Goal: Task Accomplishment & Management: Complete application form

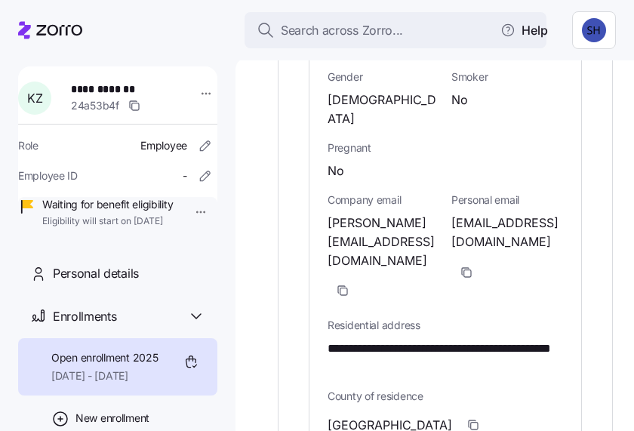
scroll to position [1117, 0]
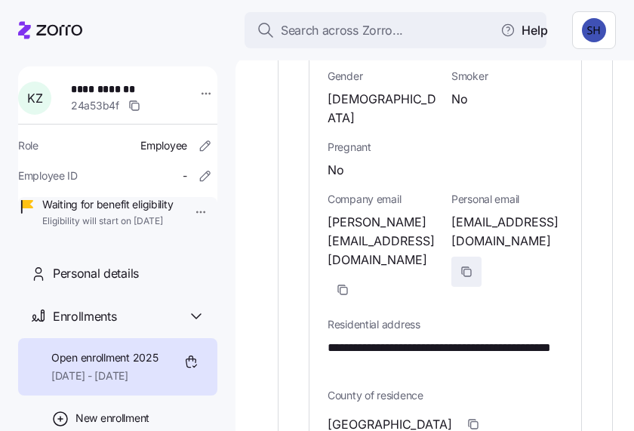
click at [467, 266] on icon "button" at bounding box center [466, 272] width 12 height 12
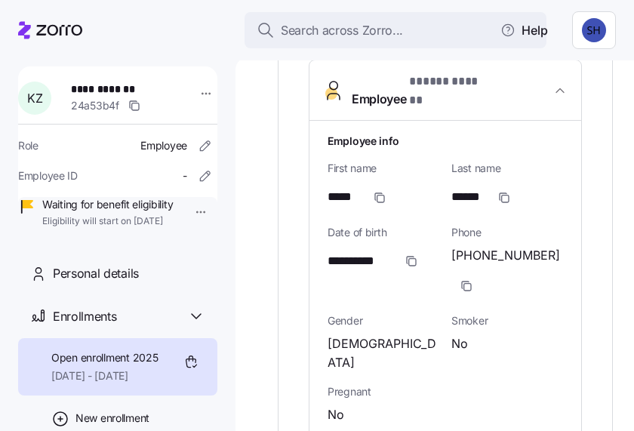
scroll to position [910, 0]
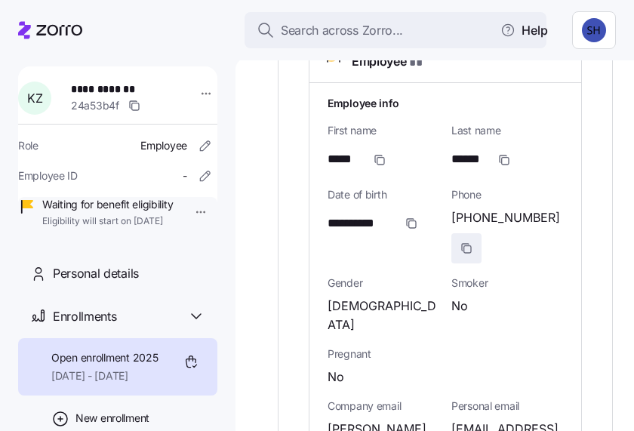
click at [464, 245] on icon "button" at bounding box center [467, 248] width 7 height 7
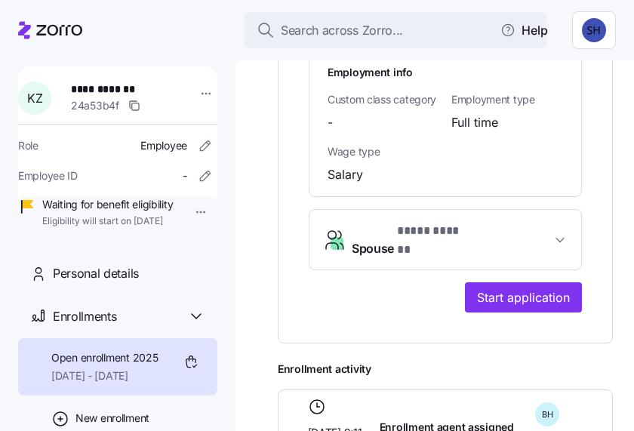
scroll to position [1722, 0]
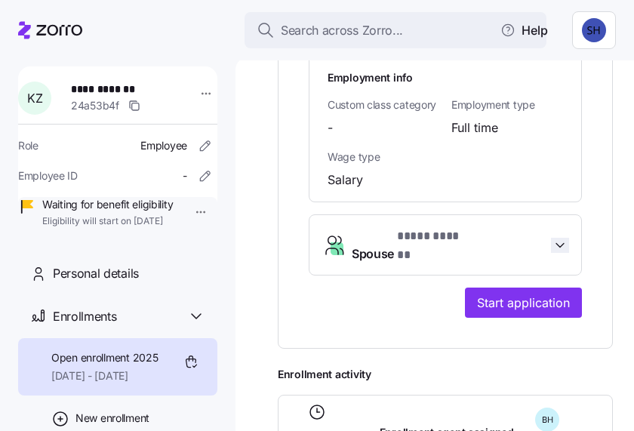
click at [555, 238] on icon "button" at bounding box center [559, 245] width 15 height 15
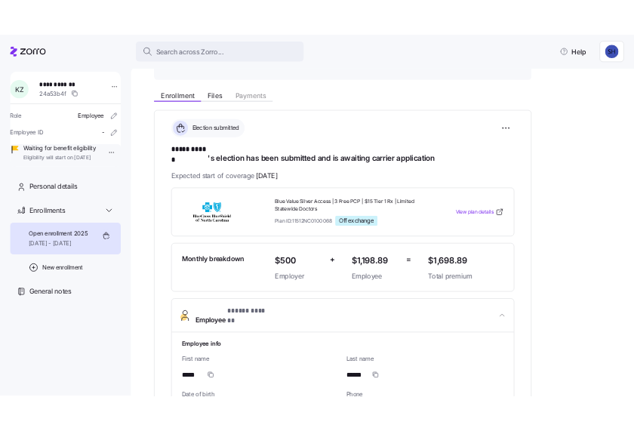
scroll to position [148, 0]
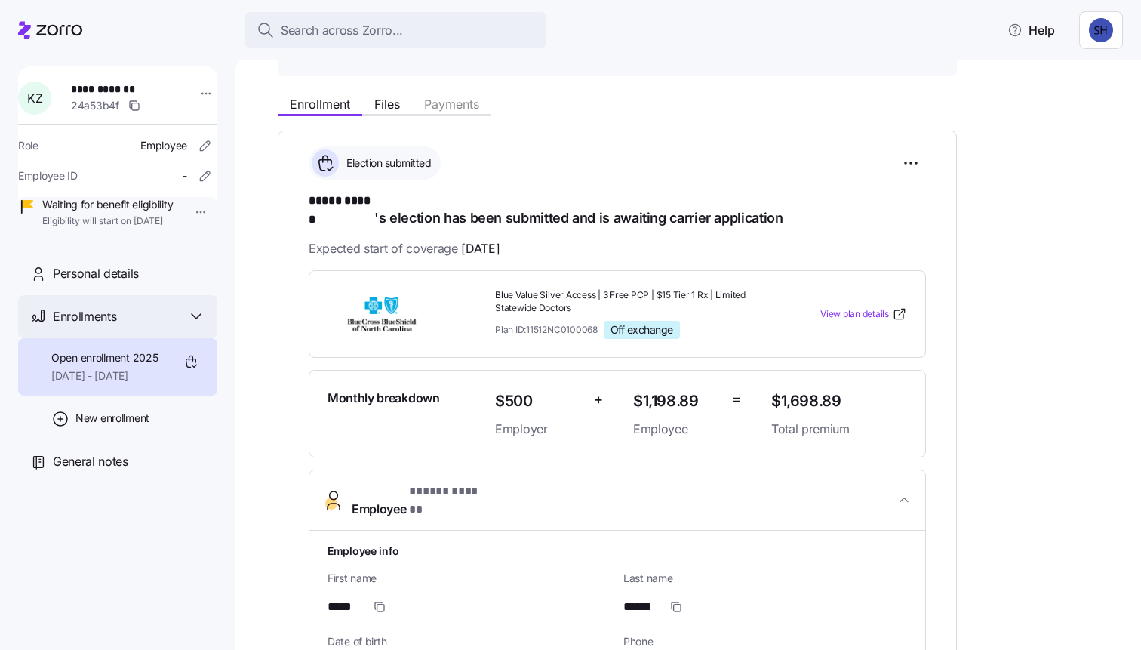
click at [124, 326] on div "Enrollments" at bounding box center [129, 316] width 152 height 19
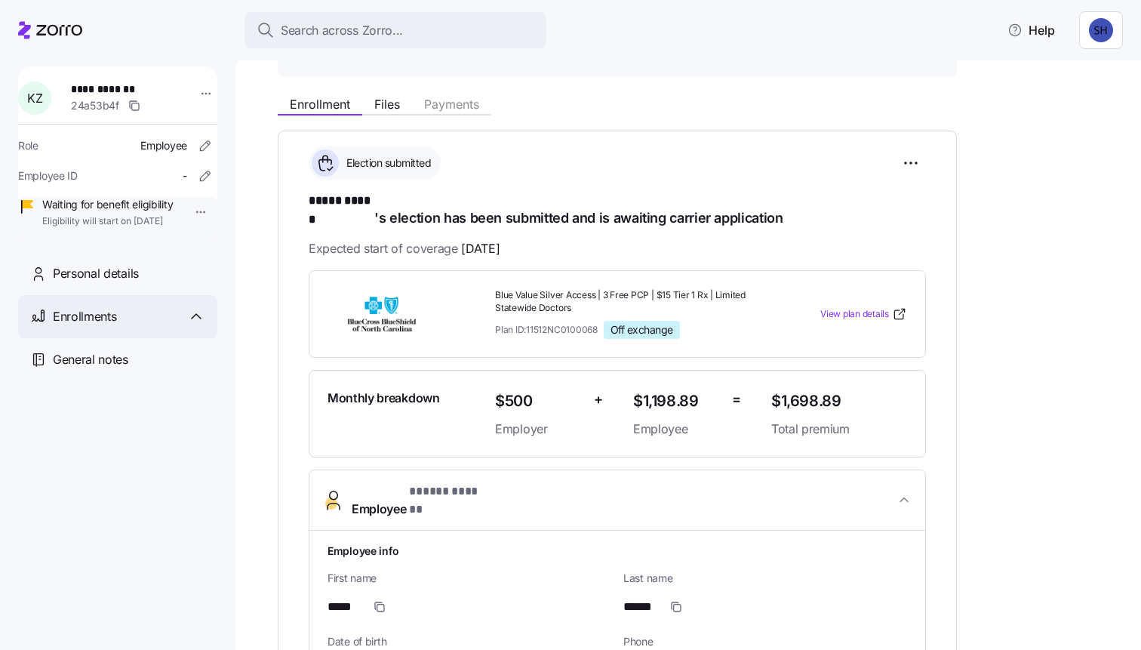
click at [124, 326] on div "Enrollments" at bounding box center [129, 316] width 152 height 19
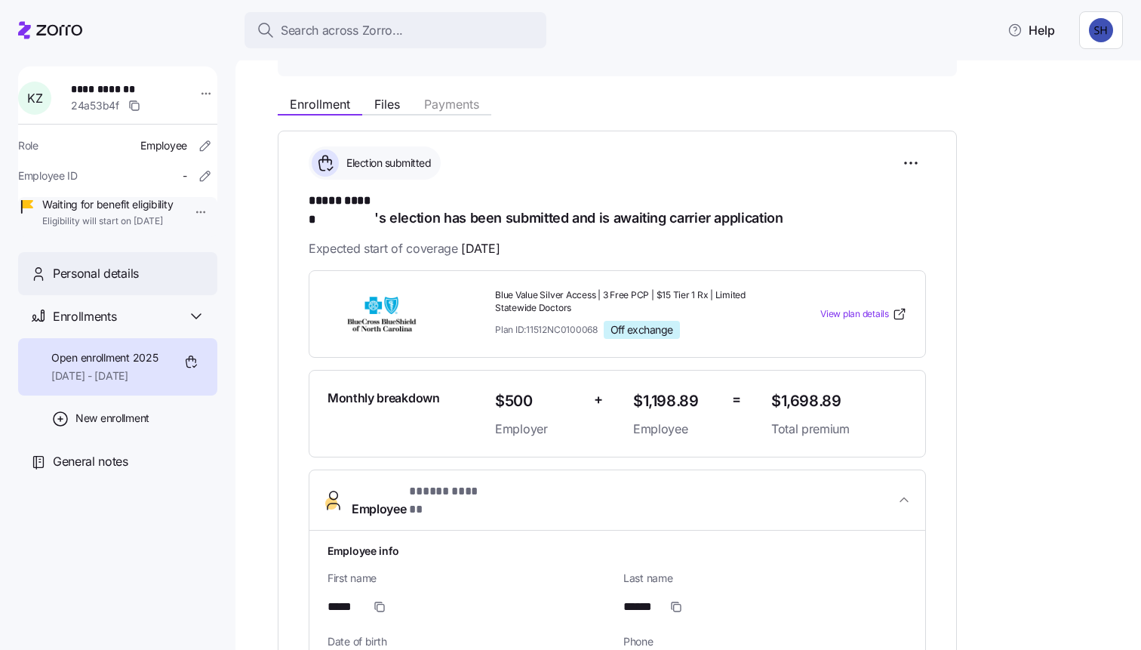
click at [123, 283] on span "Personal details" at bounding box center [96, 273] width 86 height 19
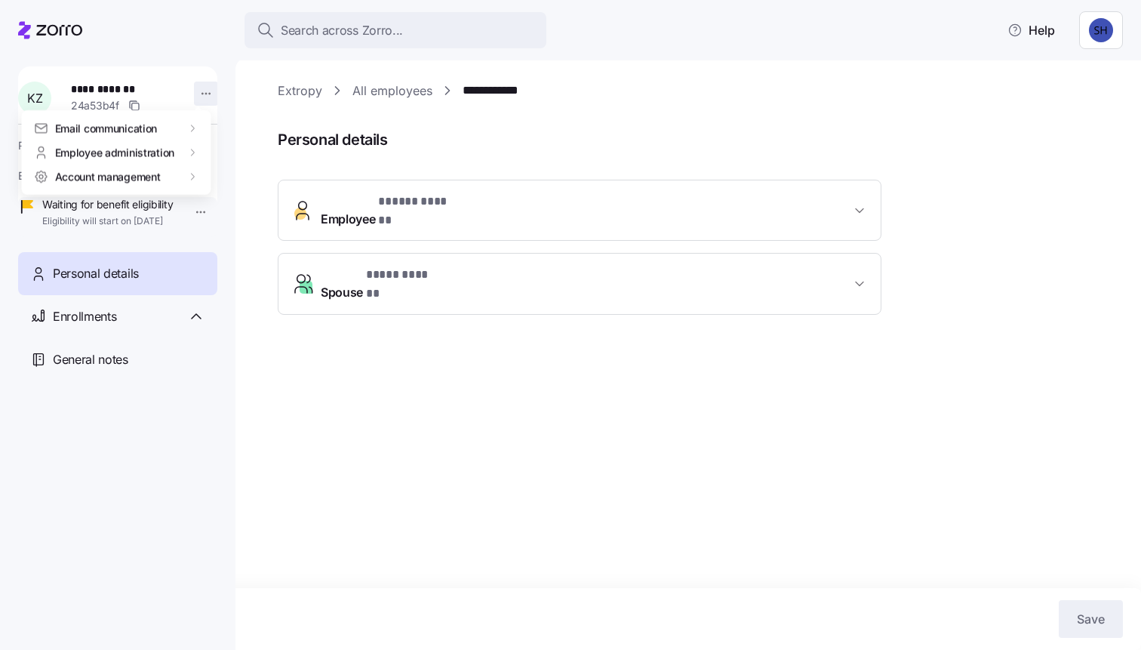
click at [196, 91] on html "**********" at bounding box center [570, 320] width 1141 height 641
click at [97, 377] on html "**********" at bounding box center [570, 320] width 1141 height 641
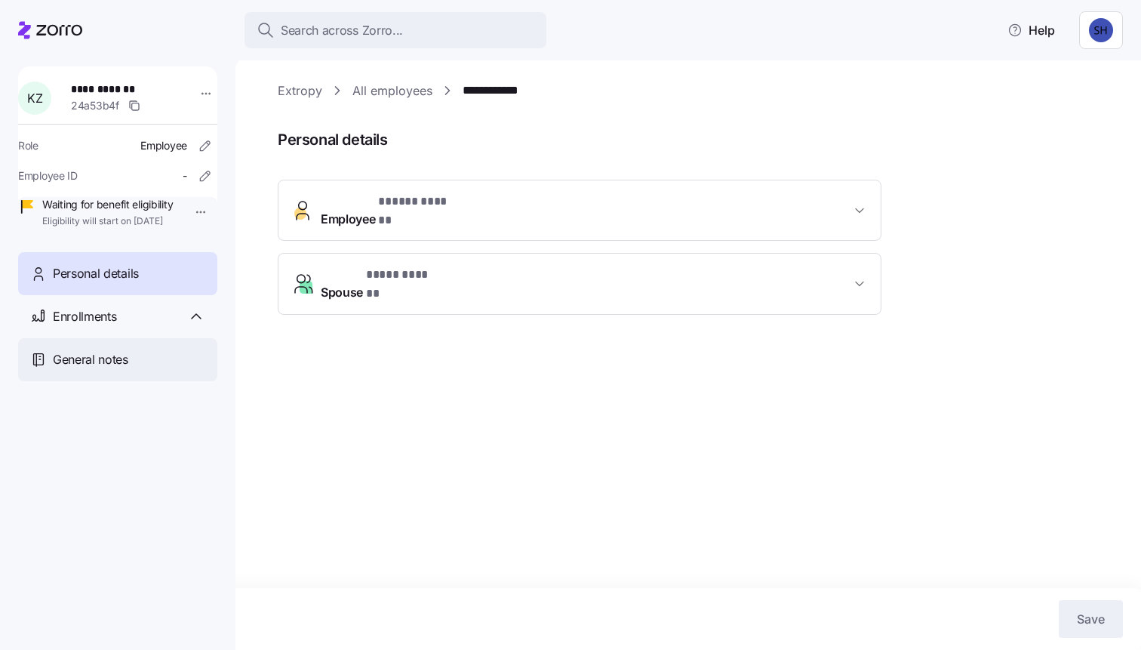
click at [97, 369] on span "General notes" at bounding box center [90, 359] width 75 height 19
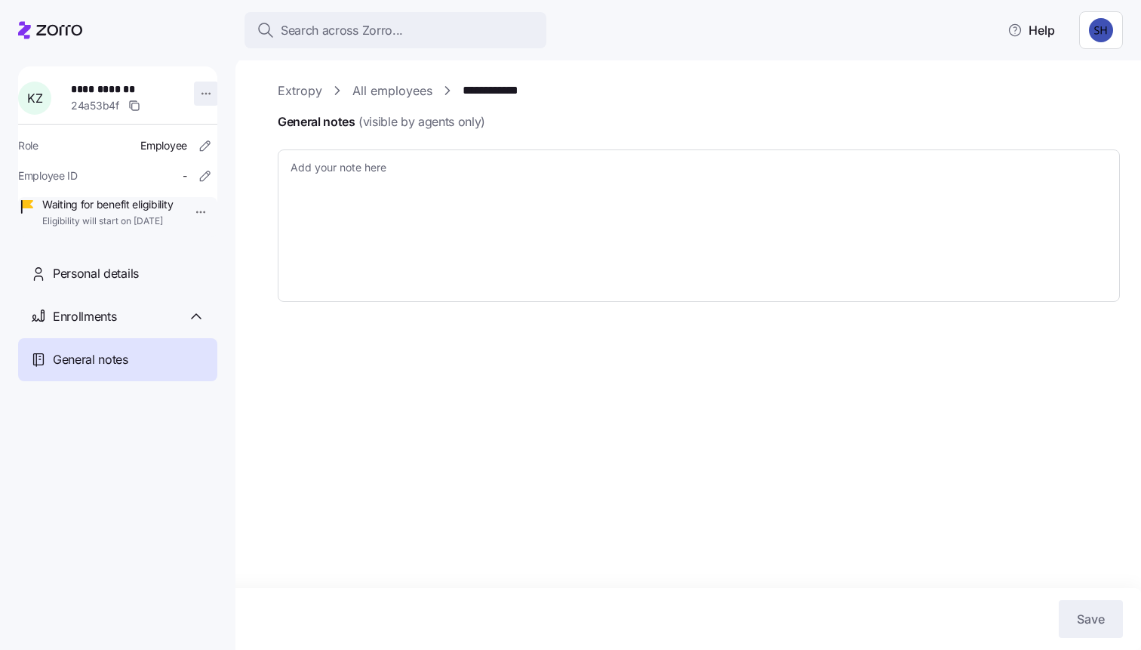
click at [203, 91] on html "**********" at bounding box center [570, 320] width 1141 height 641
click at [187, 53] on html "**********" at bounding box center [570, 320] width 1141 height 641
click at [76, 326] on span "Enrollments" at bounding box center [84, 316] width 63 height 19
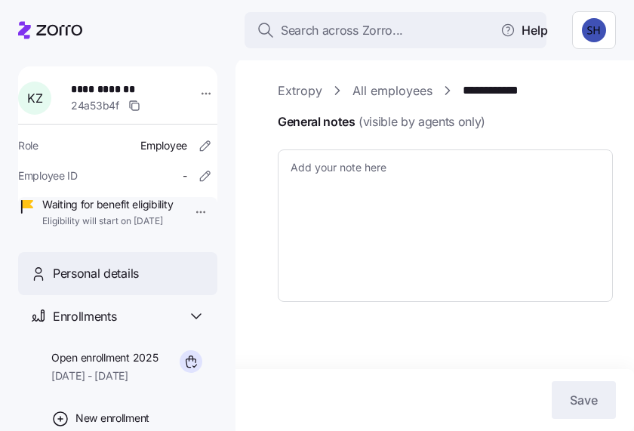
click at [80, 283] on span "Personal details" at bounding box center [96, 273] width 86 height 19
type textarea "x"
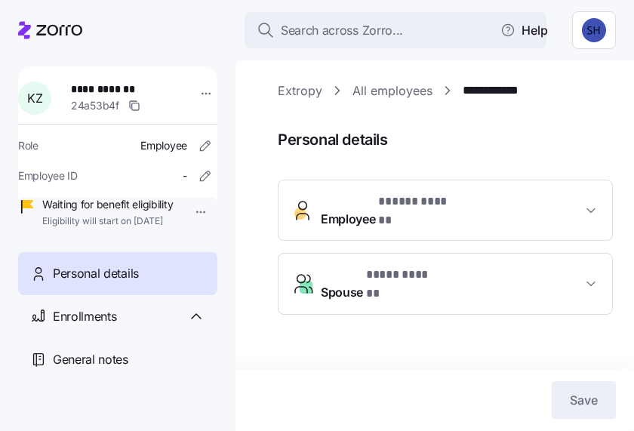
click at [577, 206] on span "Employee * ***** ****** *" at bounding box center [451, 210] width 261 height 36
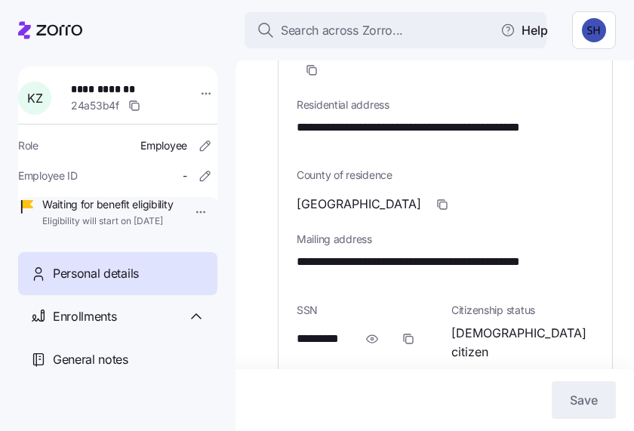
scroll to position [588, 0]
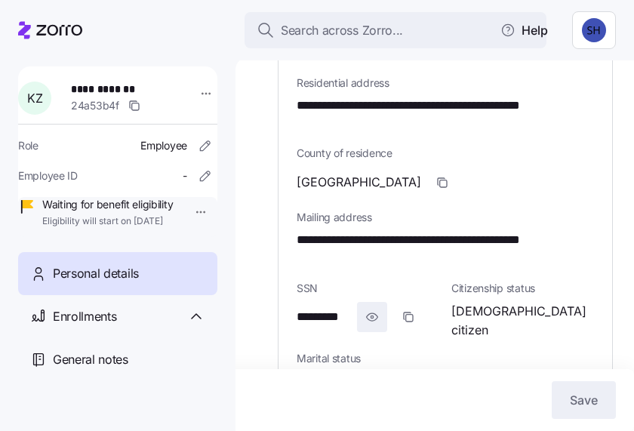
click at [373, 315] on icon "button" at bounding box center [372, 316] width 2 height 2
click at [309, 347] on icon "button" at bounding box center [312, 353] width 12 height 12
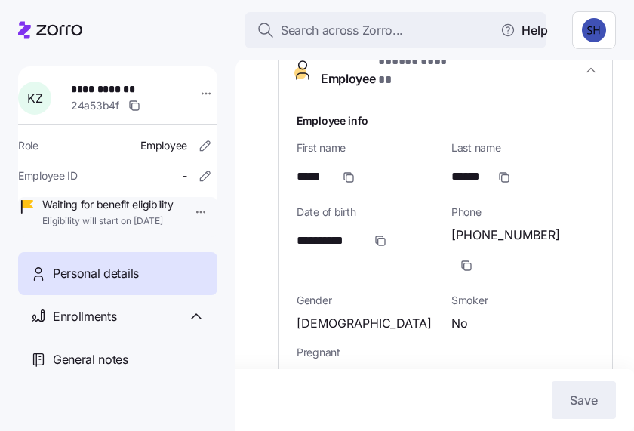
scroll to position [139, 0]
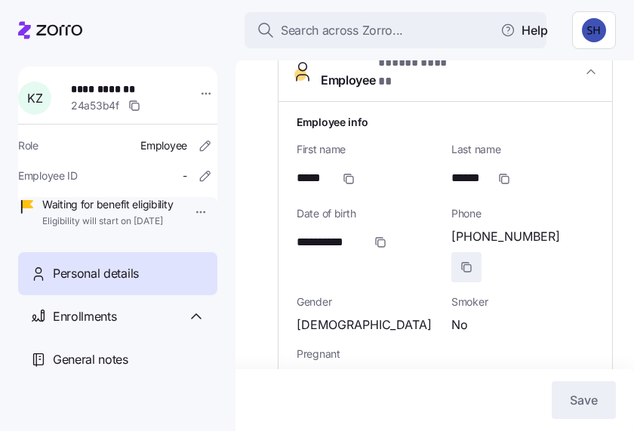
click at [472, 261] on icon "button" at bounding box center [466, 267] width 12 height 12
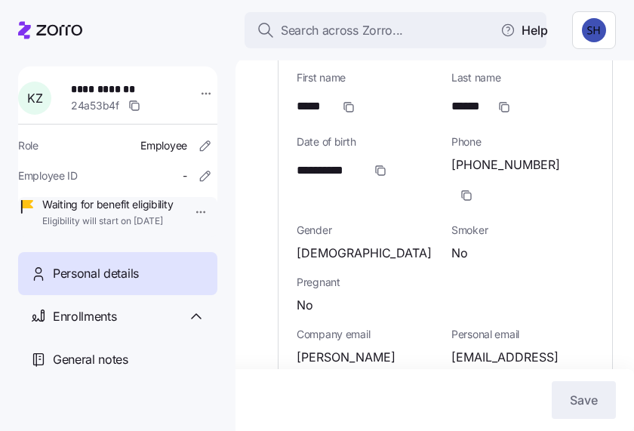
scroll to position [212, 0]
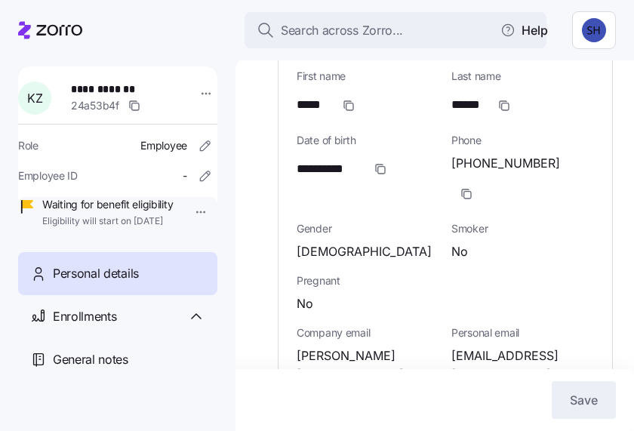
click at [469, 399] on icon "button" at bounding box center [466, 405] width 12 height 12
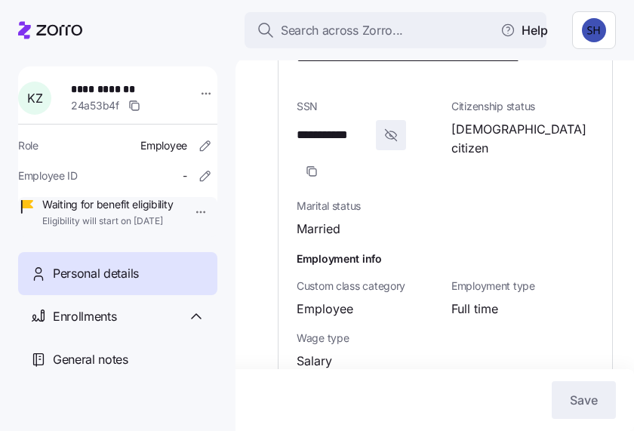
scroll to position [788, 0]
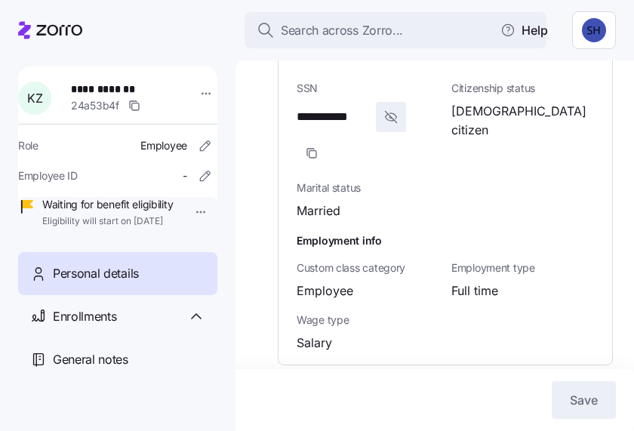
click at [591, 406] on icon "button" at bounding box center [591, 408] width 8 height 4
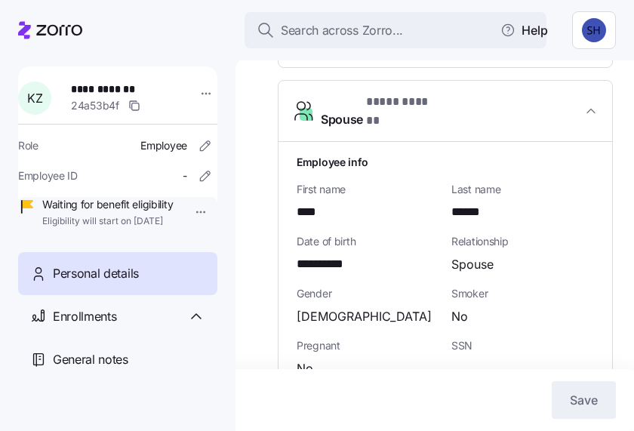
scroll to position [1077, 0]
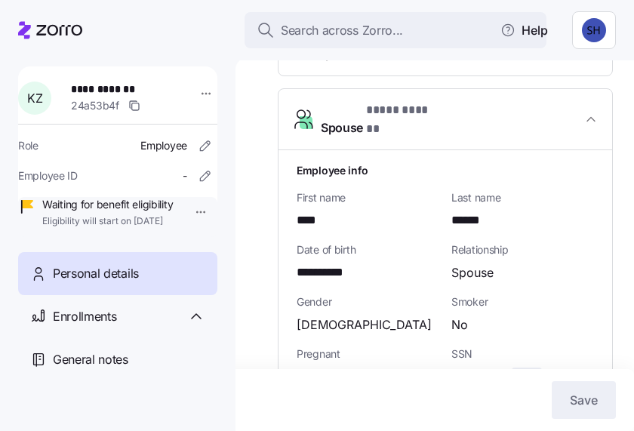
click at [524, 374] on icon "button" at bounding box center [526, 383] width 15 height 18
drag, startPoint x: 526, startPoint y: 297, endPoint x: 451, endPoint y: 296, distance: 75.5
click at [451, 340] on div "**********" at bounding box center [522, 371] width 155 height 63
copy span "**********"
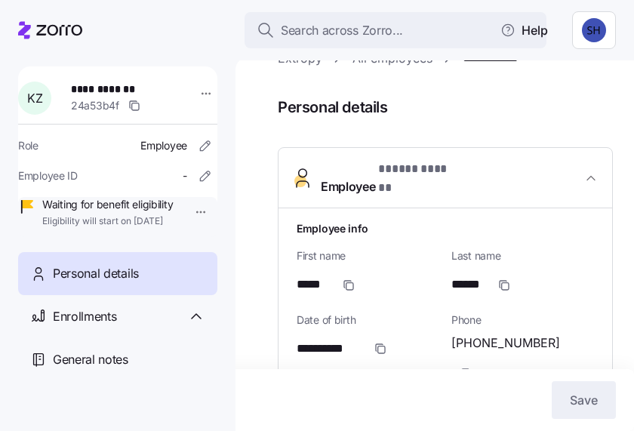
scroll to position [0, 0]
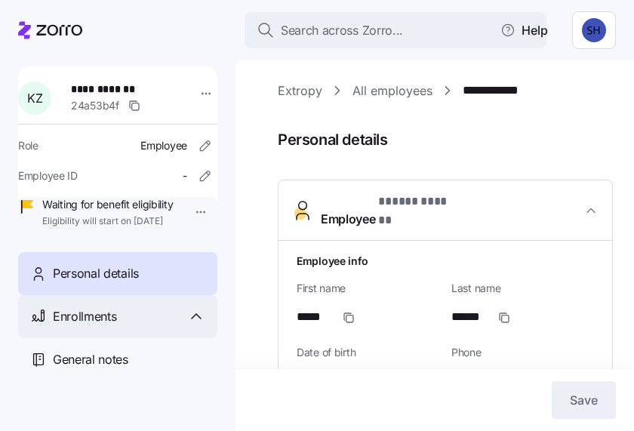
click at [189, 325] on icon at bounding box center [196, 316] width 18 height 18
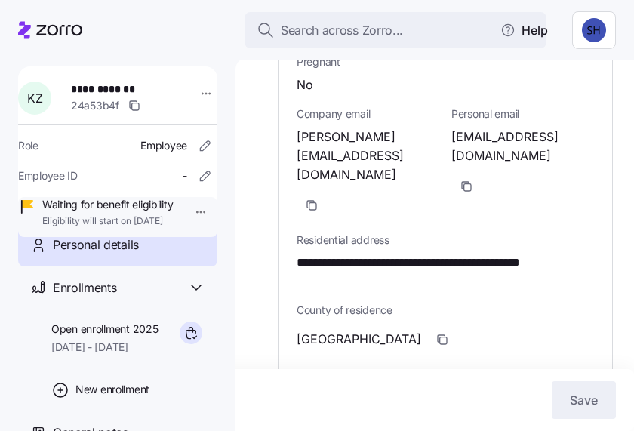
scroll to position [452, 0]
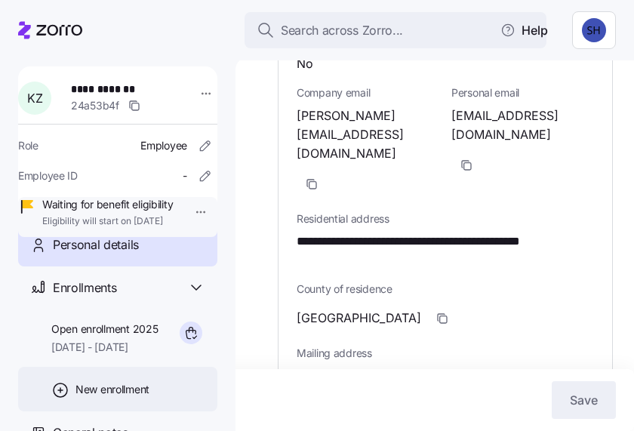
click at [198, 399] on div "New enrollment" at bounding box center [117, 389] width 199 height 45
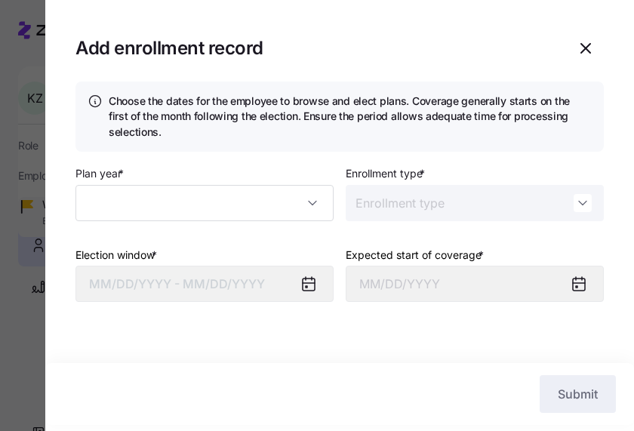
type input "2025"
type input "Special"
type input "[DATE]"
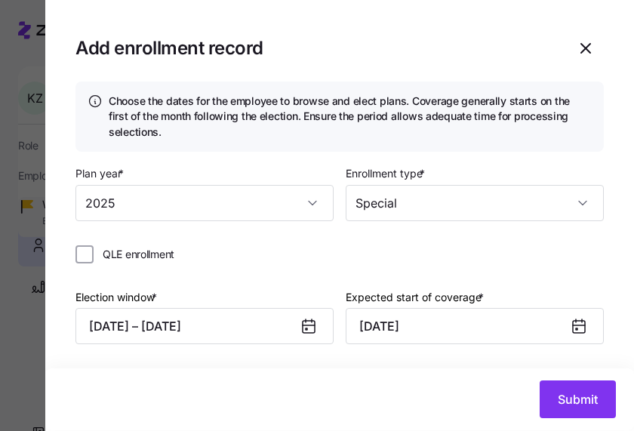
click at [577, 55] on icon "button" at bounding box center [586, 48] width 18 height 18
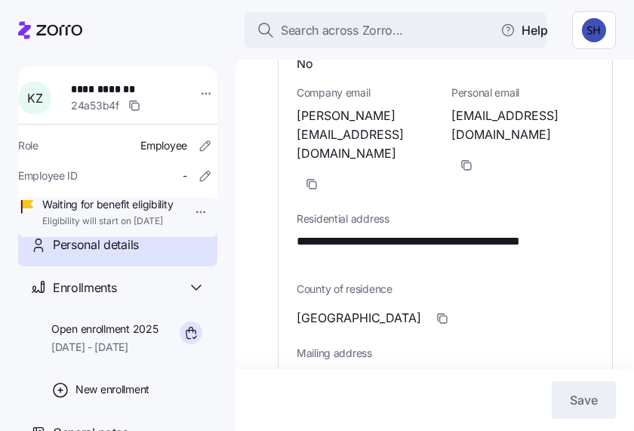
click at [5, 375] on div "**********" at bounding box center [117, 260] width 235 height 388
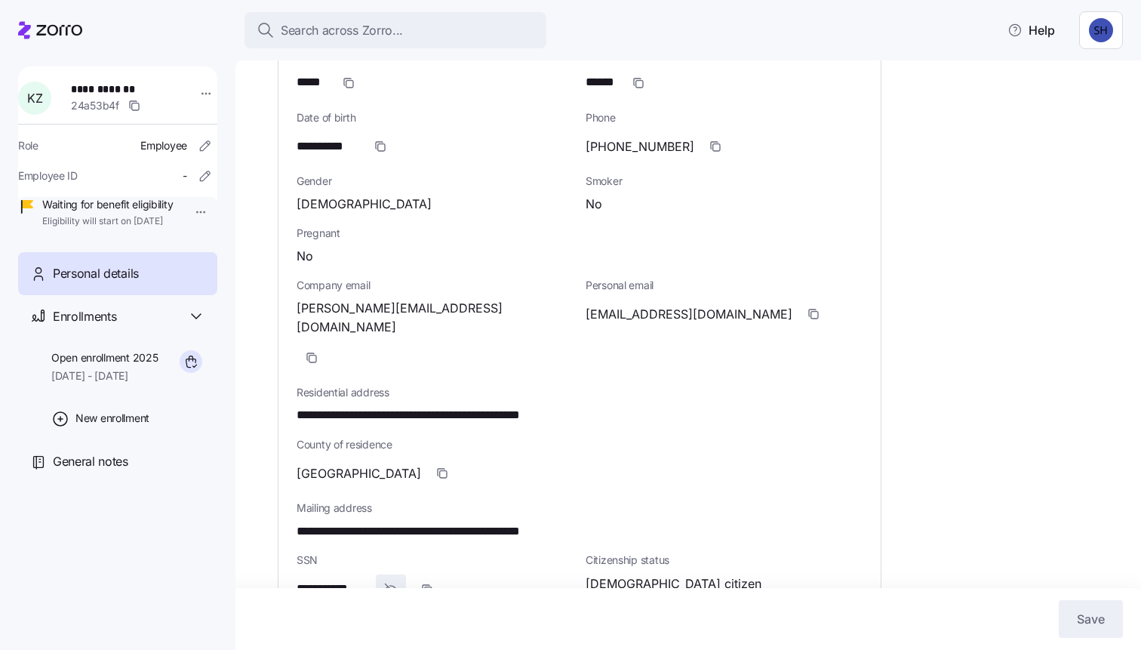
scroll to position [0, 0]
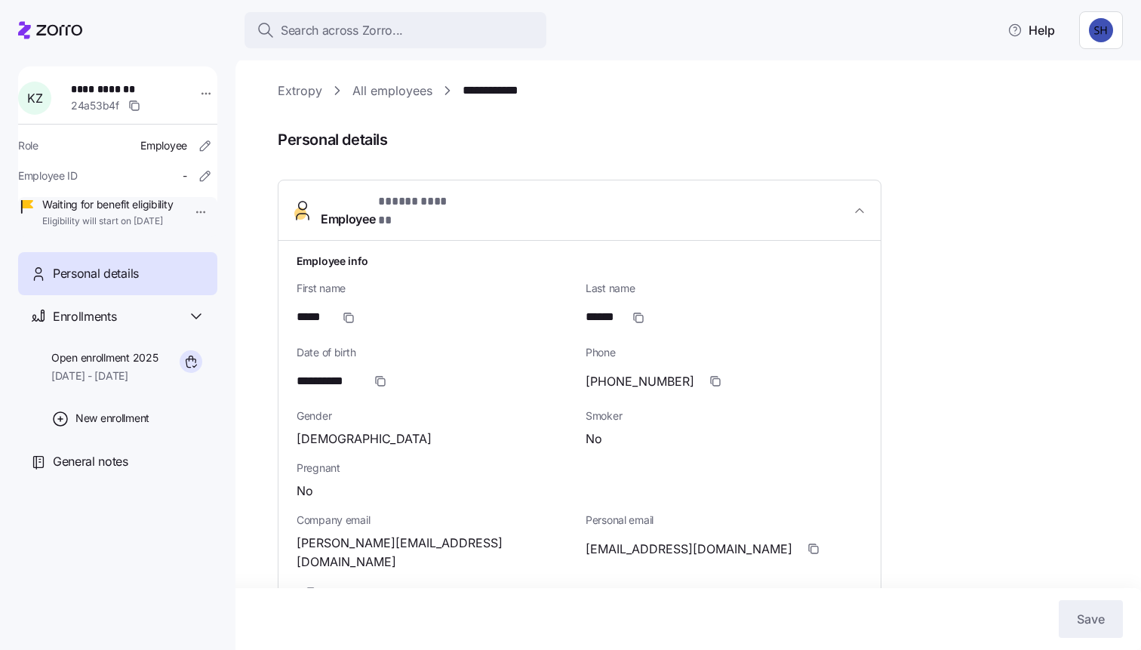
click at [155, 221] on div "Waiting for benefit eligibility Eligibility will start on [DATE]" at bounding box center [107, 212] width 131 height 31
click at [192, 325] on icon at bounding box center [196, 316] width 18 height 18
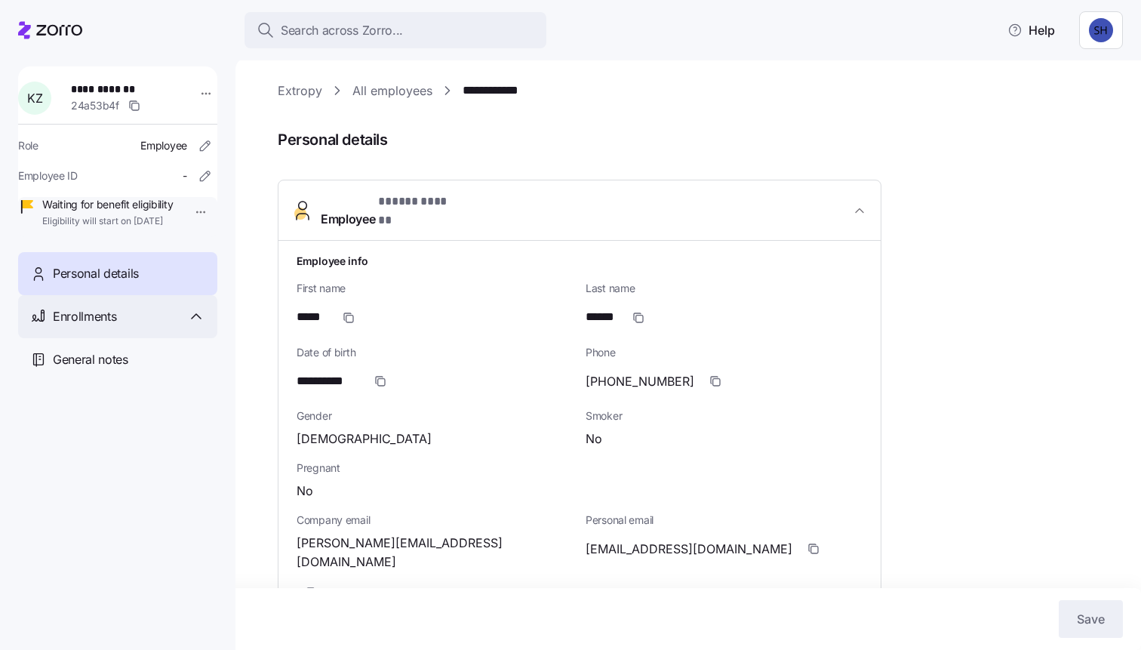
click at [192, 325] on icon at bounding box center [196, 316] width 18 height 18
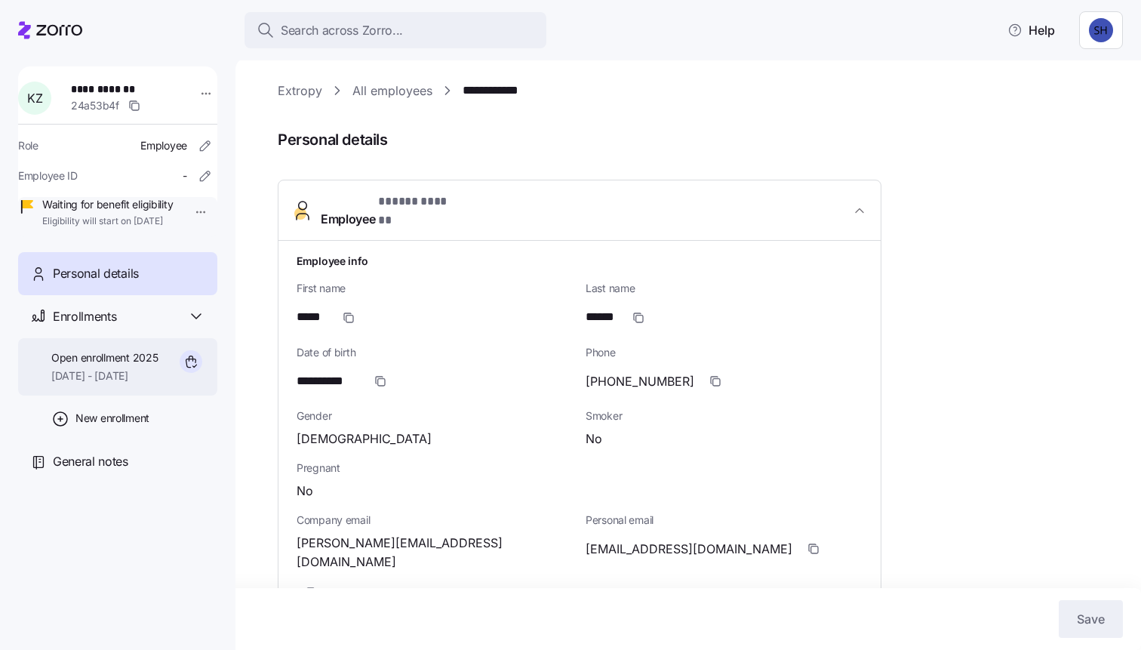
click at [106, 365] on span "Open enrollment 2025" at bounding box center [104, 357] width 106 height 15
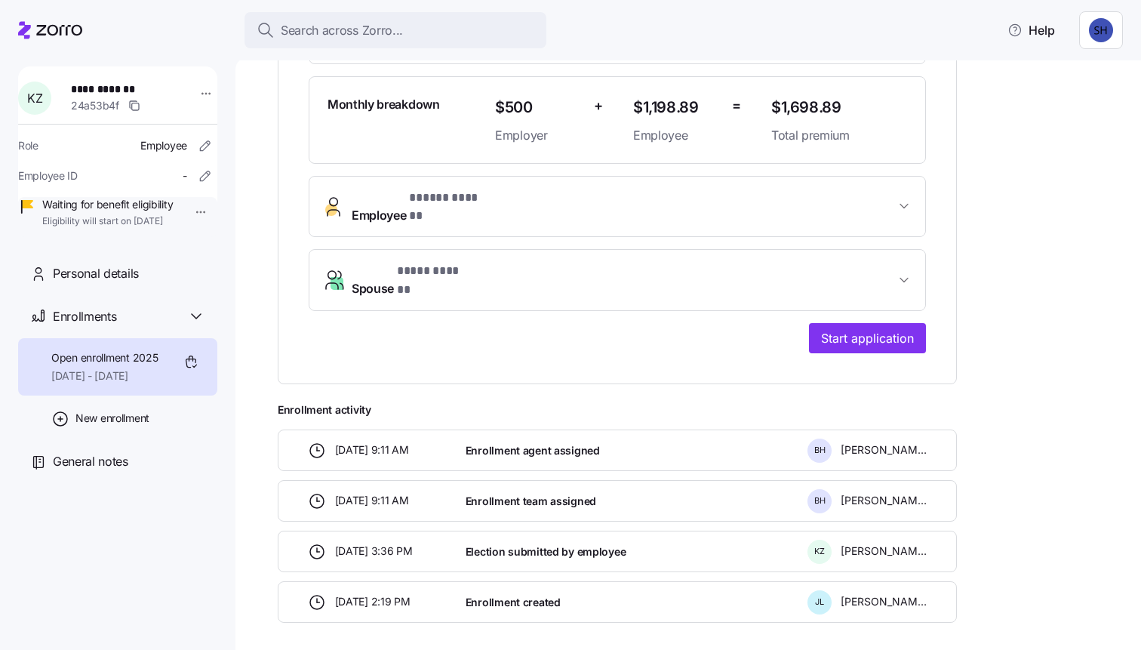
scroll to position [464, 0]
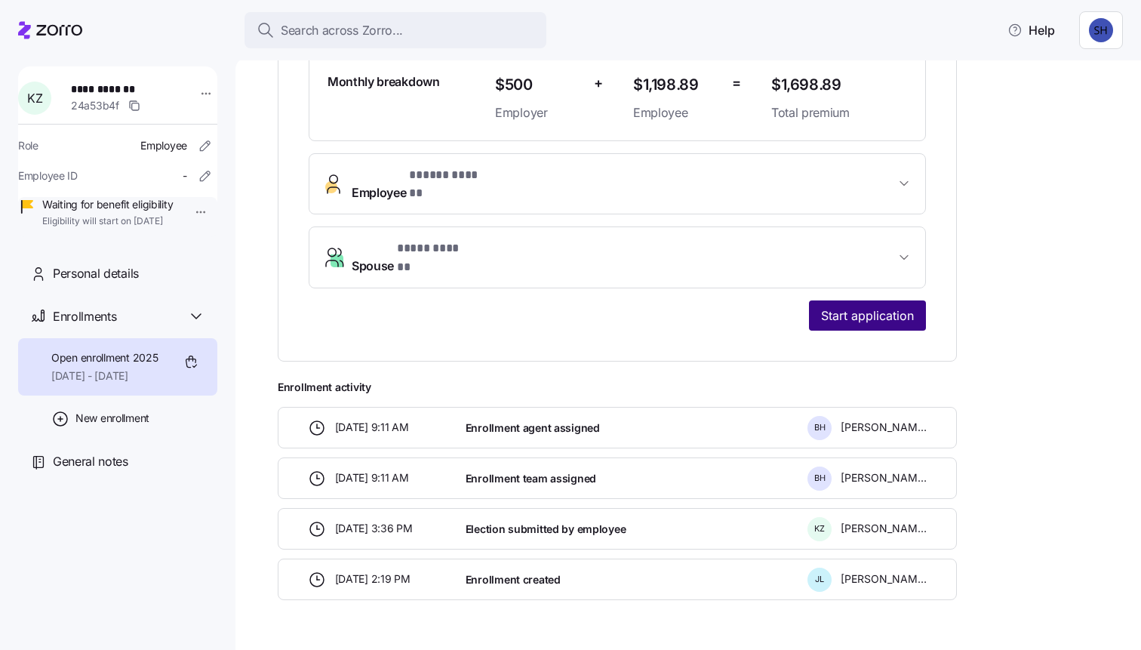
click at [855, 306] on span "Start application" at bounding box center [867, 315] width 93 height 18
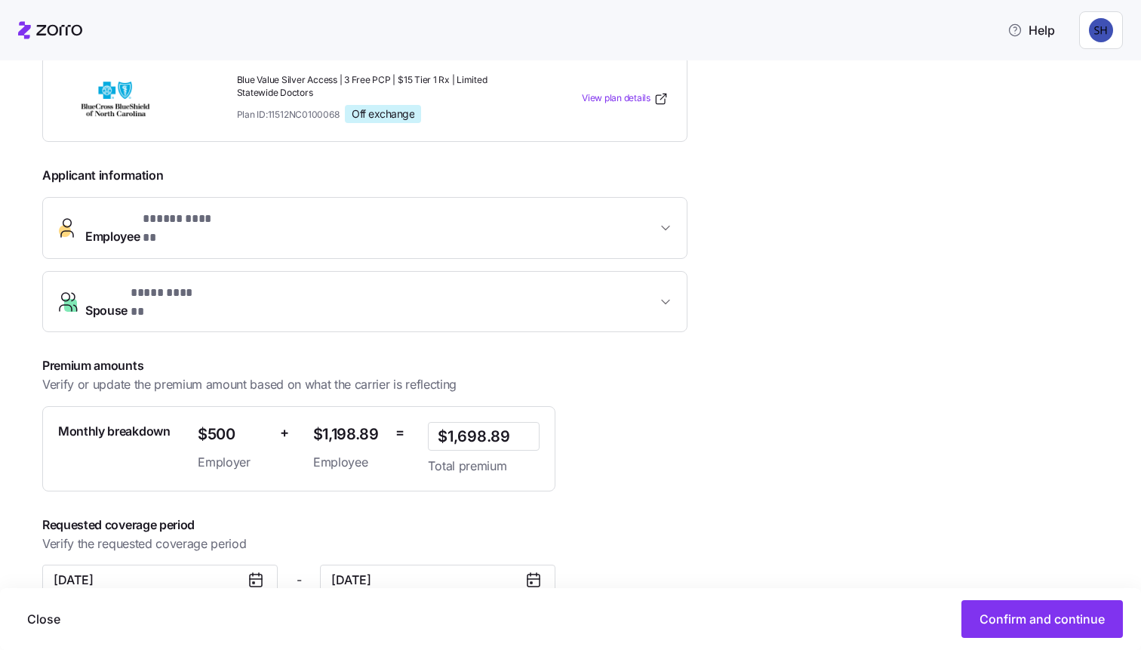
scroll to position [272, 0]
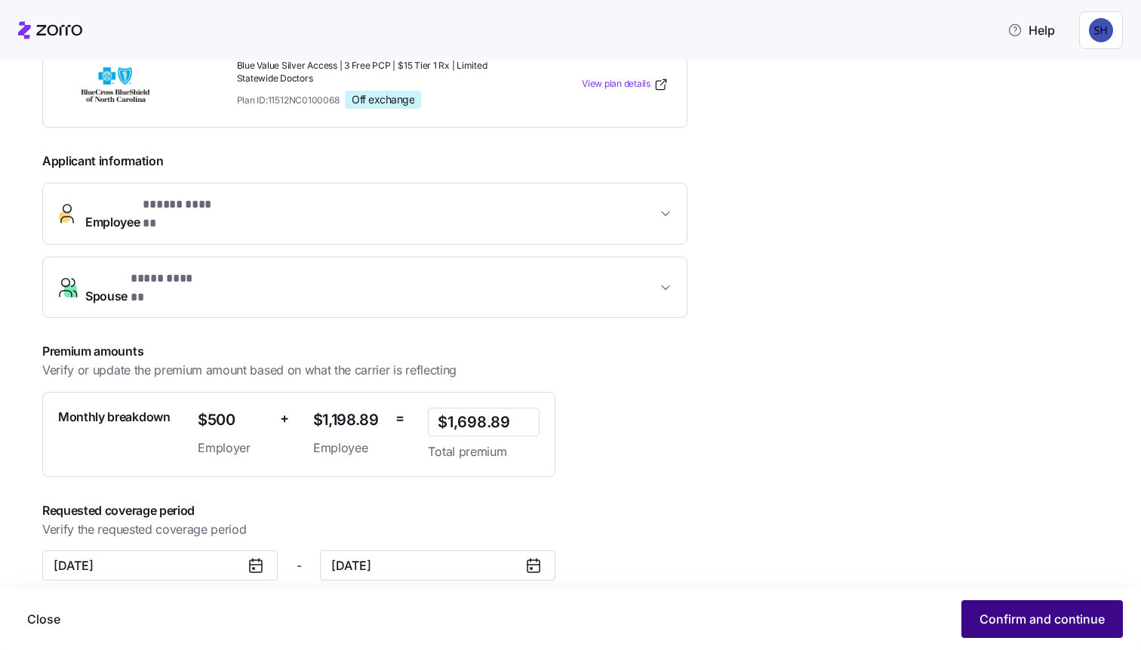
click at [1009, 614] on span "Confirm and continue" at bounding box center [1042, 619] width 125 height 18
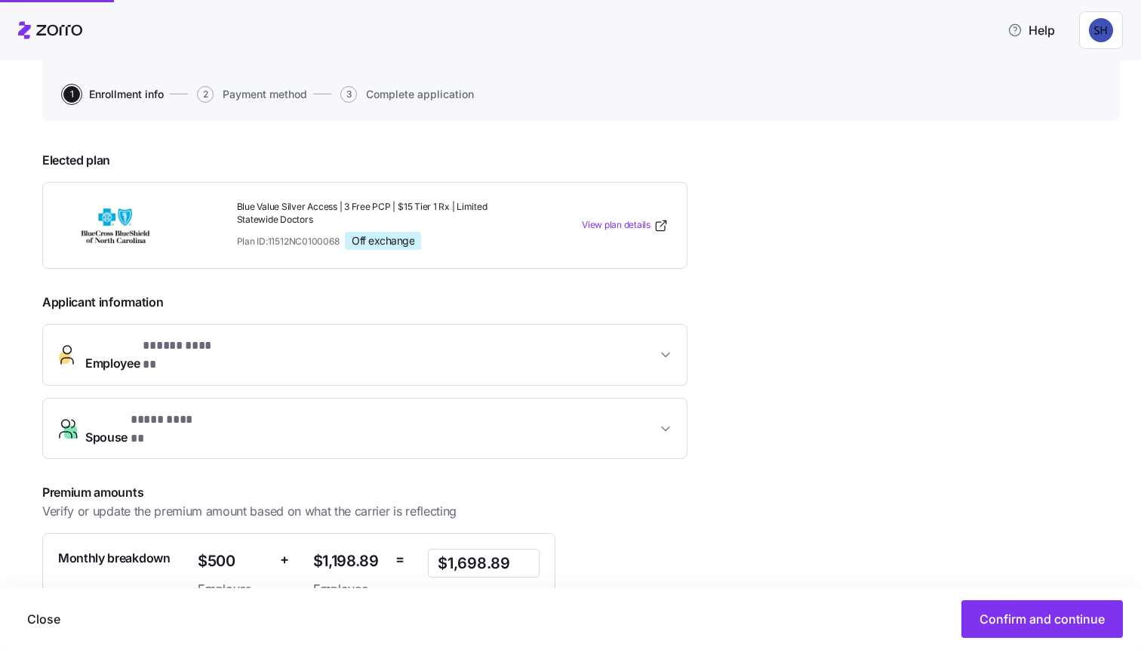
scroll to position [0, 0]
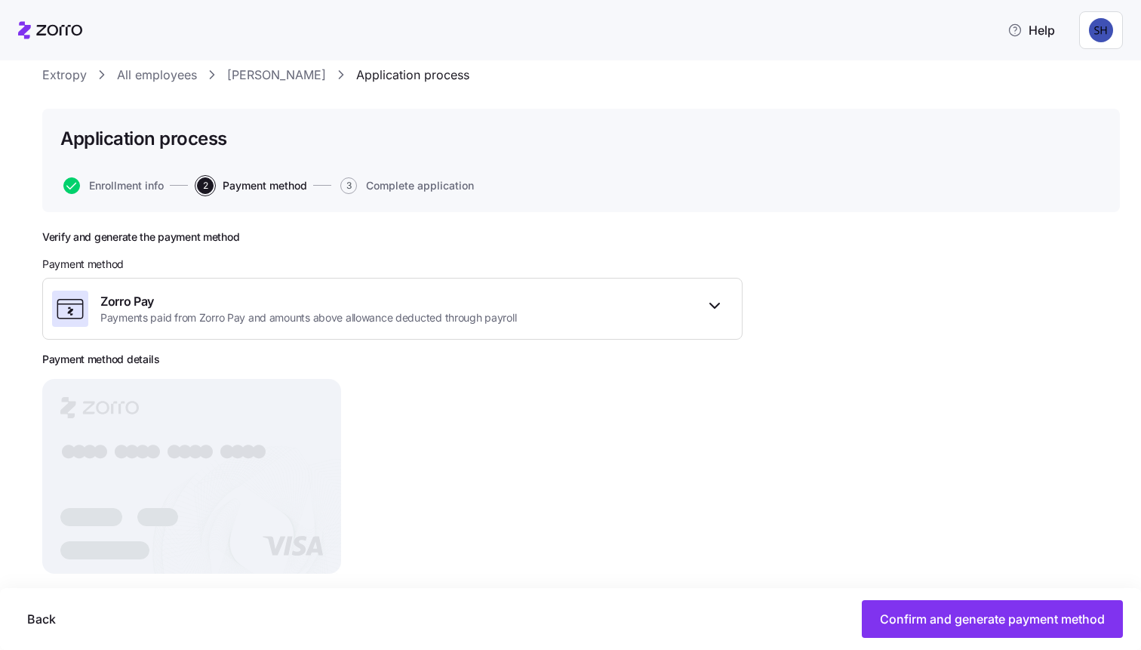
scroll to position [69, 0]
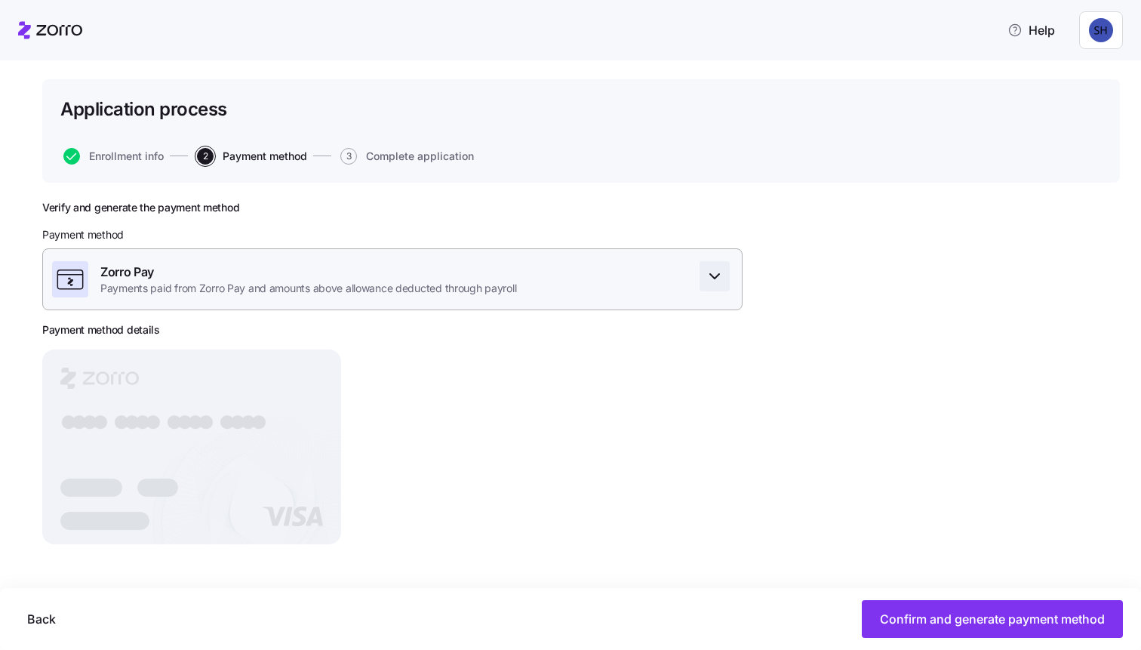
click at [711, 279] on icon "button" at bounding box center [715, 276] width 18 height 18
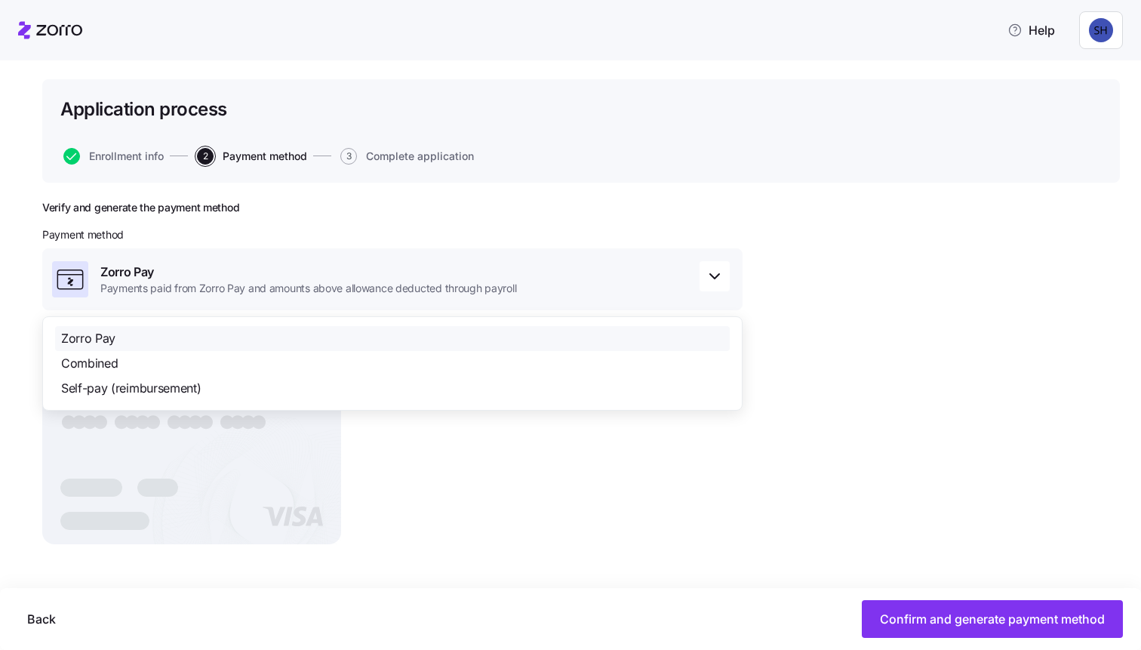
click at [780, 238] on div "Verify and generate the payment method Payment method Zorro Pay Payments paid f…" at bounding box center [581, 416] width 1078 height 431
click at [721, 271] on icon "button" at bounding box center [715, 276] width 18 height 18
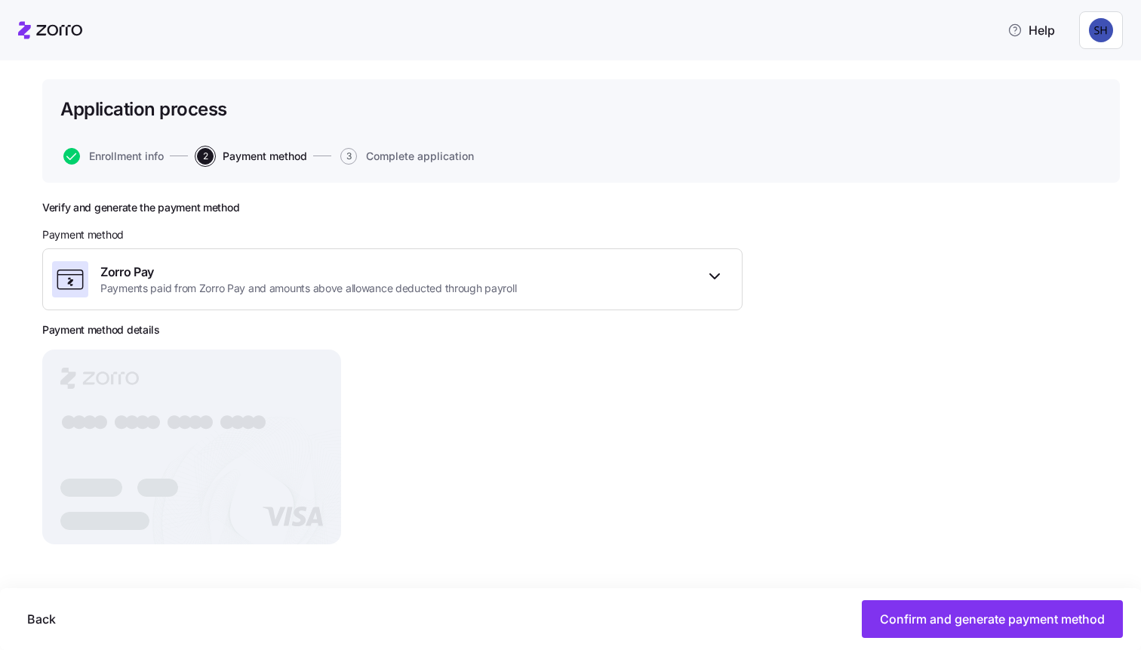
click at [786, 265] on div "Verify and generate the payment method Payment method Zorro Pay Payments paid f…" at bounding box center [581, 416] width 1078 height 431
click at [741, 462] on div "Verify and generate the payment method Payment method Zorro Pay Payments paid f…" at bounding box center [392, 378] width 700 height 355
click at [712, 272] on icon "button" at bounding box center [715, 276] width 18 height 18
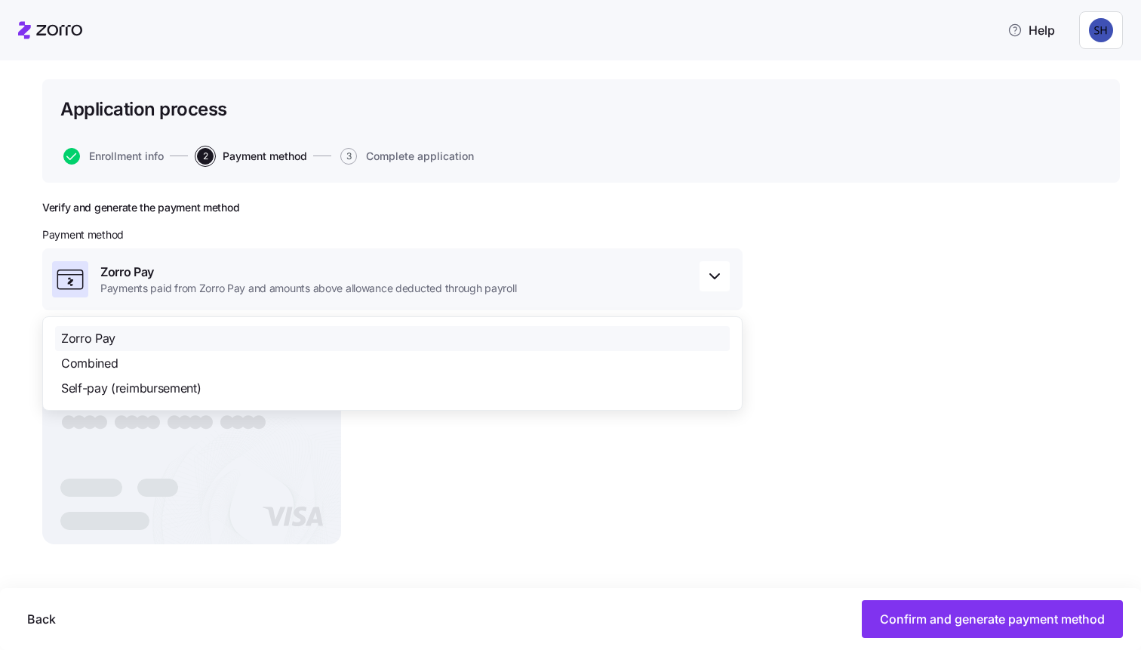
click at [499, 332] on div "Zorro Pay" at bounding box center [392, 338] width 675 height 25
click at [914, 209] on div "Verify and generate the payment method Payment method Zorro Pay Payments paid f…" at bounding box center [581, 416] width 1078 height 431
click at [818, 173] on div "Application process Enrollment info 2 Payment method 3 Complete application" at bounding box center [581, 130] width 1078 height 103
click at [42, 619] on span "Back" at bounding box center [41, 619] width 29 height 18
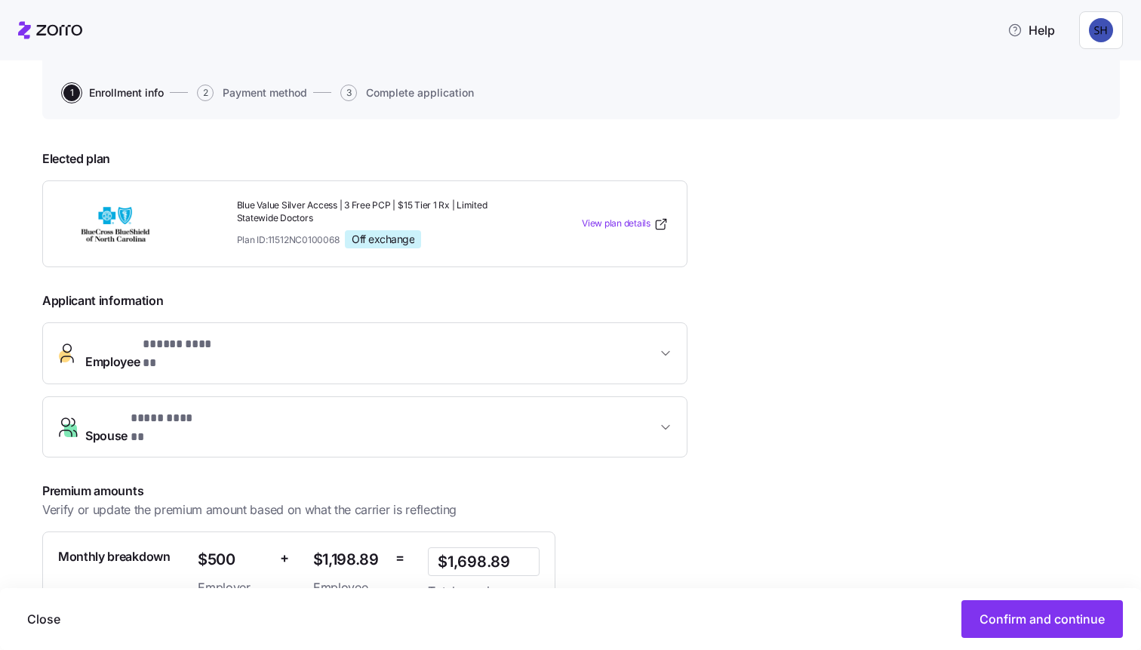
scroll to position [120, 0]
